Goal: Task Accomplishment & Management: Complete application form

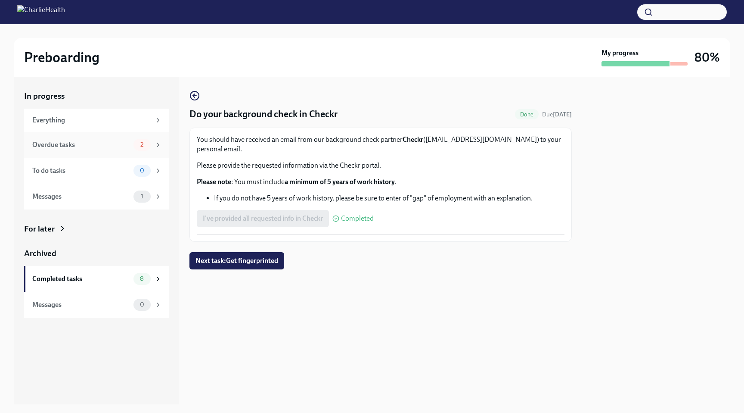
click at [121, 143] on div "Overdue tasks" at bounding box center [81, 144] width 98 height 9
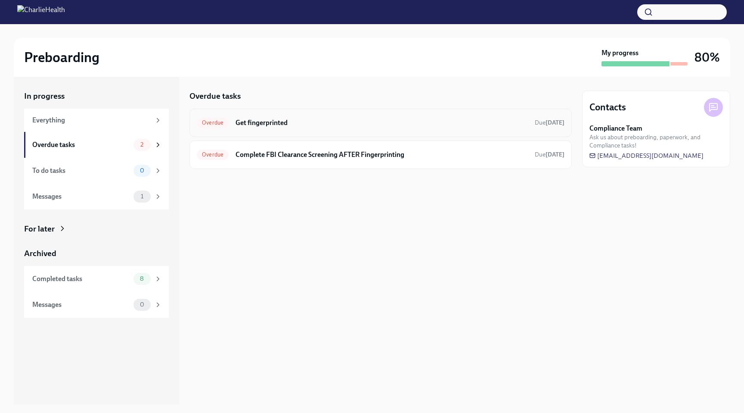
click at [321, 122] on h6 "Get fingerprinted" at bounding box center [382, 122] width 292 height 9
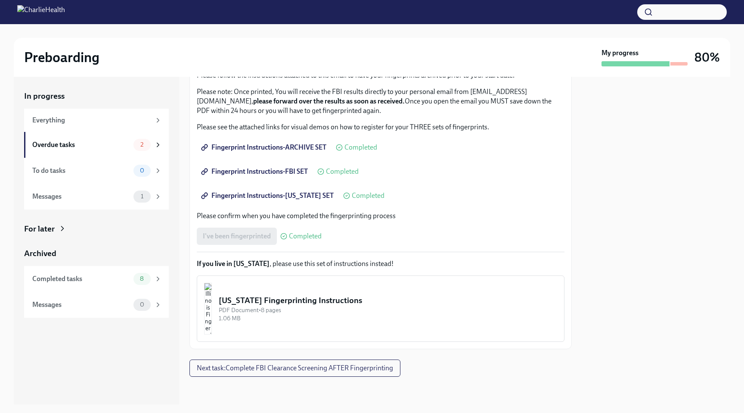
scroll to position [82, 0]
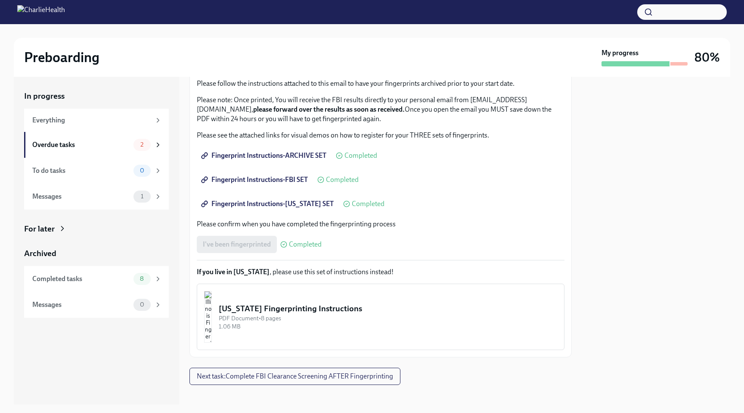
click at [296, 182] on span "Fingerprint Instructions-FBI SET" at bounding box center [255, 179] width 105 height 9
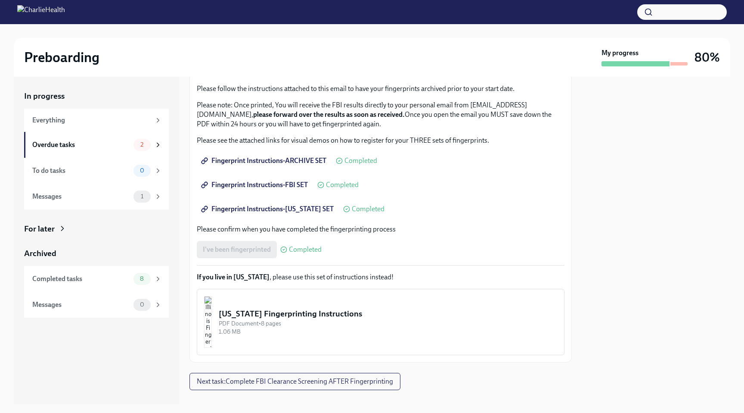
scroll to position [90, 0]
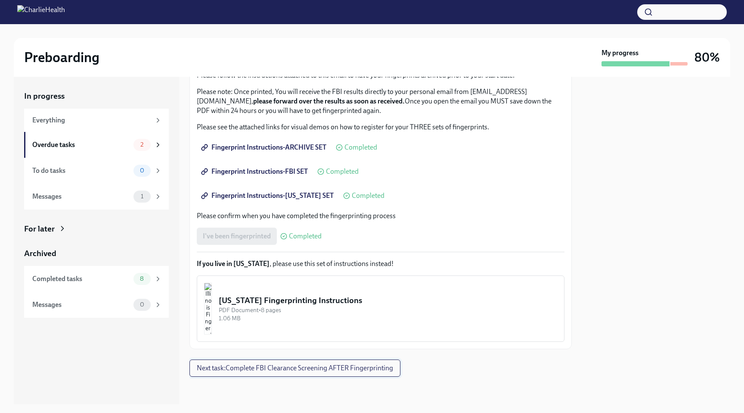
click at [328, 369] on span "Next task : Complete FBI Clearance Screening AFTER Fingerprinting" at bounding box center [295, 368] width 196 height 9
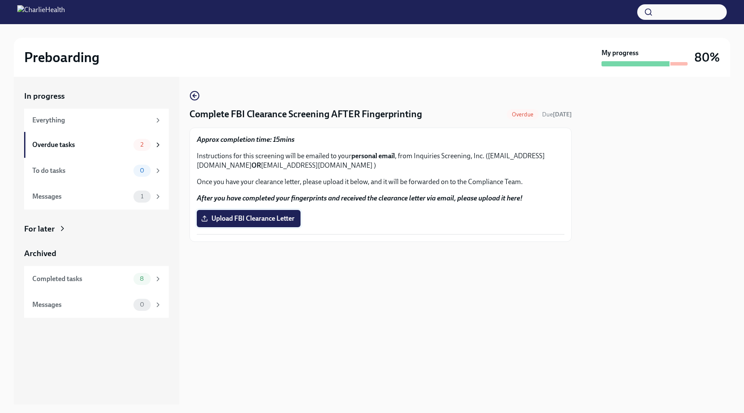
click at [282, 218] on span "Upload FBI Clearance Letter" at bounding box center [249, 218] width 92 height 9
click at [0, 0] on input "Upload FBI Clearance Letter" at bounding box center [0, 0] width 0 height 0
click at [140, 144] on span "1" at bounding box center [142, 144] width 13 height 6
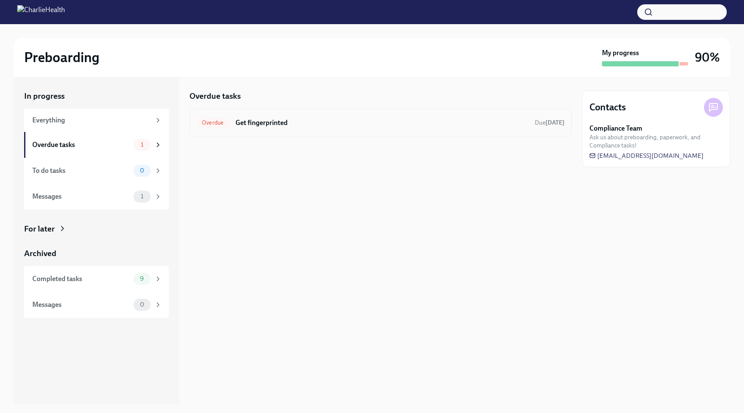
click at [298, 123] on h6 "Get fingerprinted" at bounding box center [382, 122] width 292 height 9
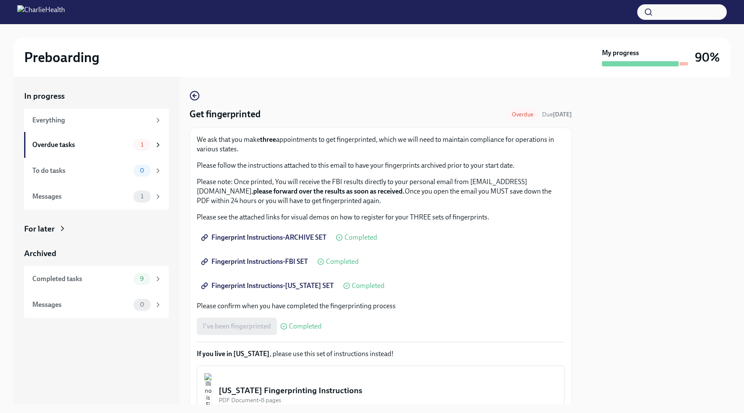
scroll to position [62, 0]
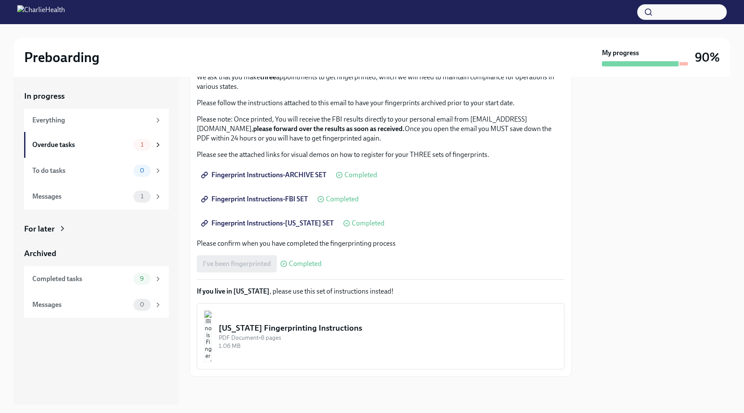
click at [305, 330] on div "[US_STATE] Fingerprinting Instructions" at bounding box center [388, 327] width 339 height 11
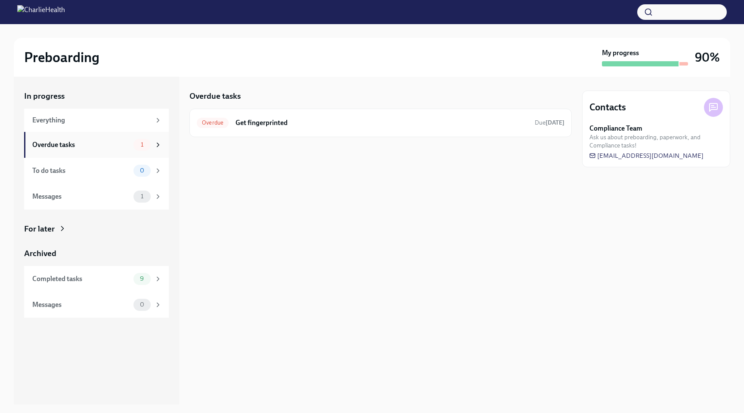
click at [126, 140] on div "Overdue tasks" at bounding box center [81, 144] width 98 height 9
click at [373, 127] on h6 "Get fingerprinted" at bounding box center [382, 122] width 292 height 9
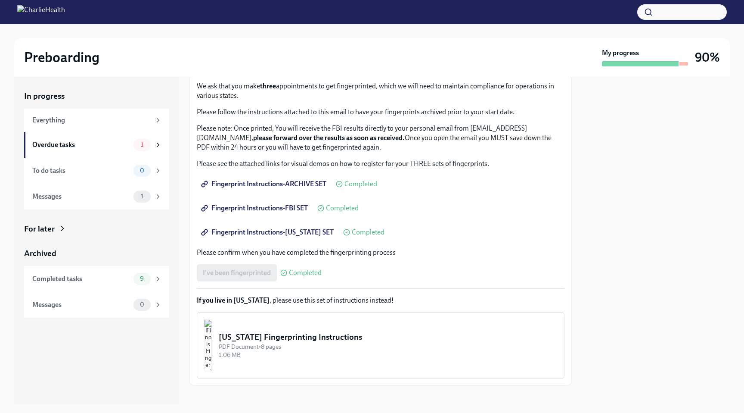
scroll to position [48, 0]
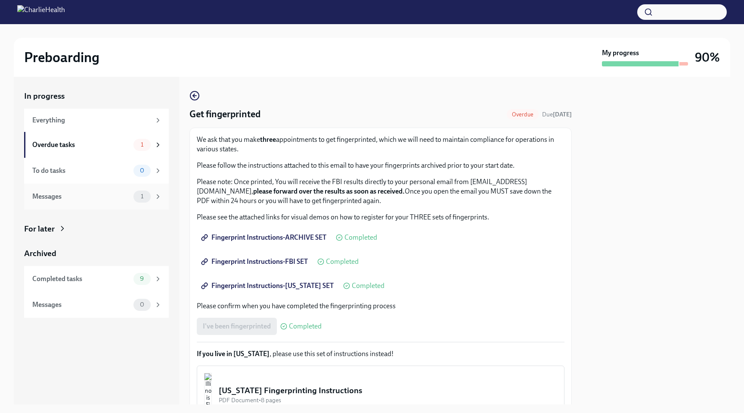
click at [134, 194] on div "1" at bounding box center [142, 196] width 17 height 12
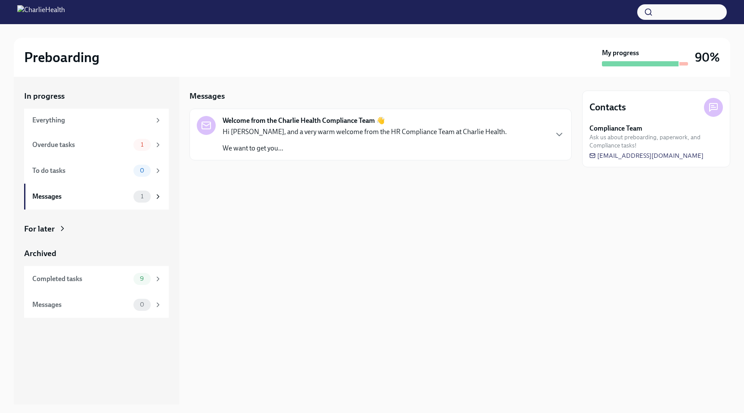
click at [314, 131] on p "Hi [PERSON_NAME], and a very warm welcome from the HR Compliance Team at Charli…" at bounding box center [365, 131] width 284 height 9
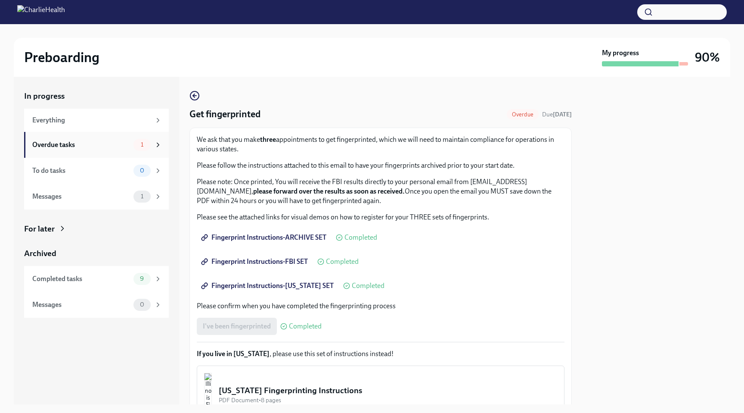
click at [146, 144] on span "1" at bounding box center [142, 144] width 13 height 6
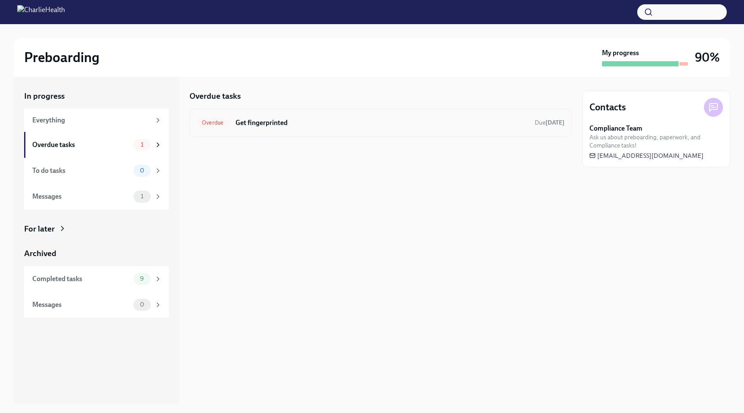
click at [217, 125] on span "Overdue" at bounding box center [213, 122] width 32 height 6
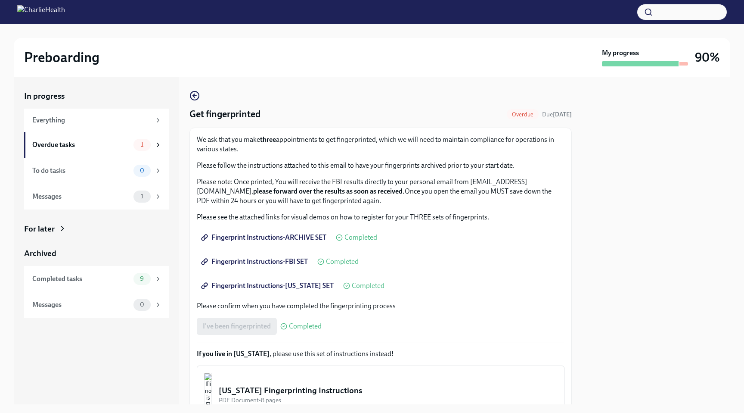
scroll to position [62, 0]
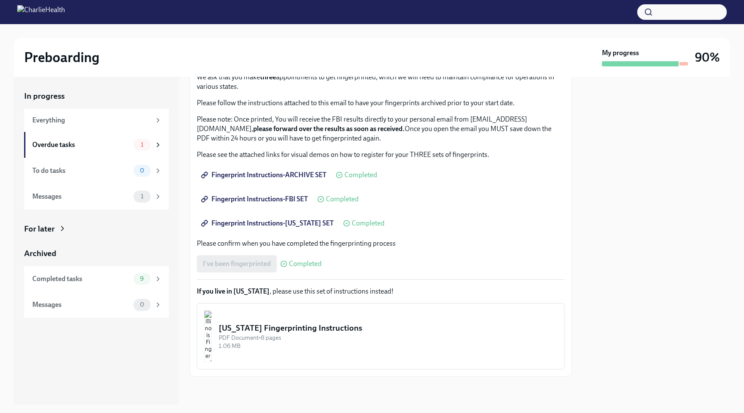
click at [261, 263] on div "I've been fingerprinted Completed" at bounding box center [259, 263] width 125 height 17
click at [358, 180] on div "Fingerprint Instructions-ARCHIVE SET Completed" at bounding box center [287, 174] width 180 height 17
